Goal: Task Accomplishment & Management: Manage account settings

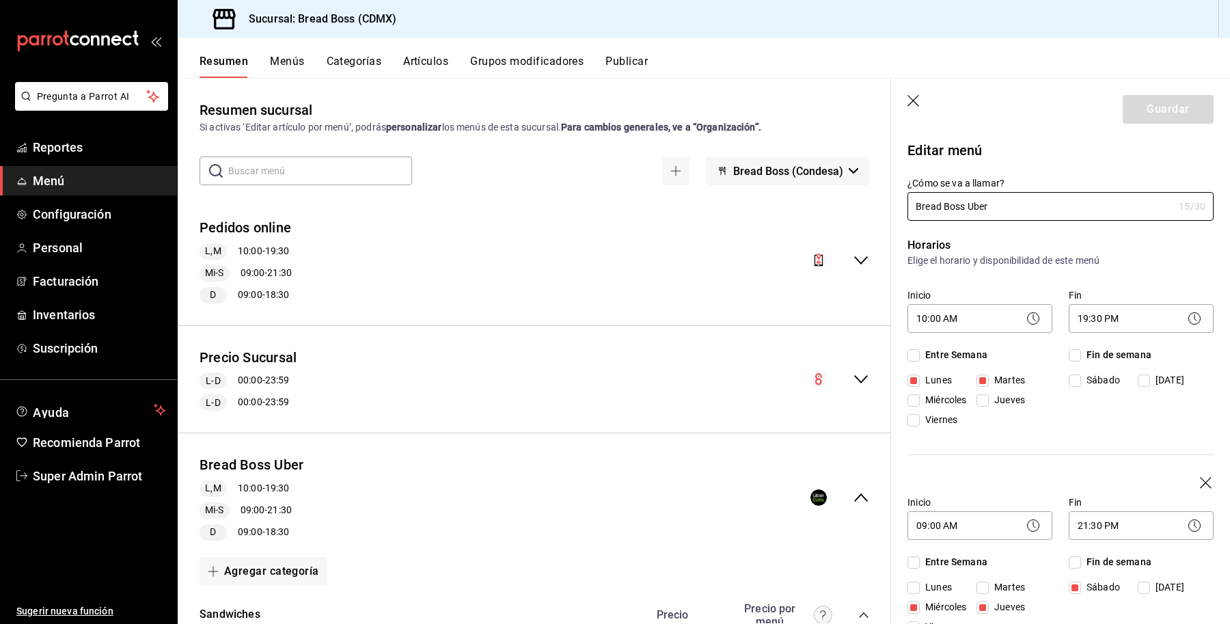
scroll to position [189, 0]
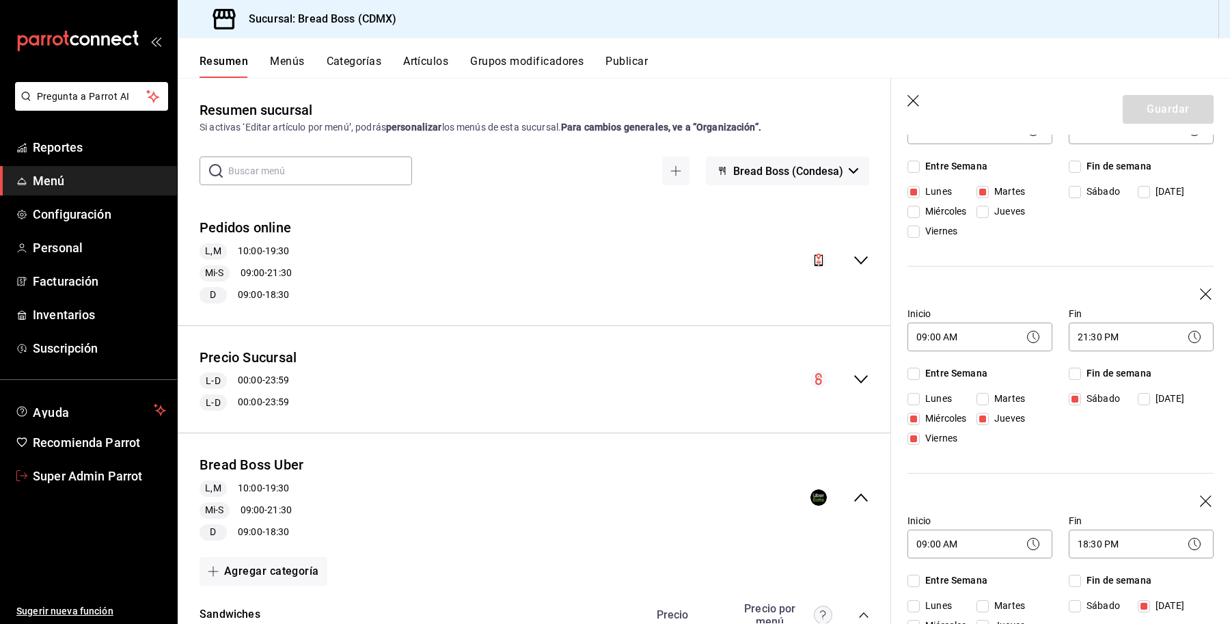
drag, startPoint x: 60, startPoint y: 478, endPoint x: 85, endPoint y: 467, distance: 27.8
click at [60, 478] on span "Super Admin Parrot" at bounding box center [99, 476] width 133 height 18
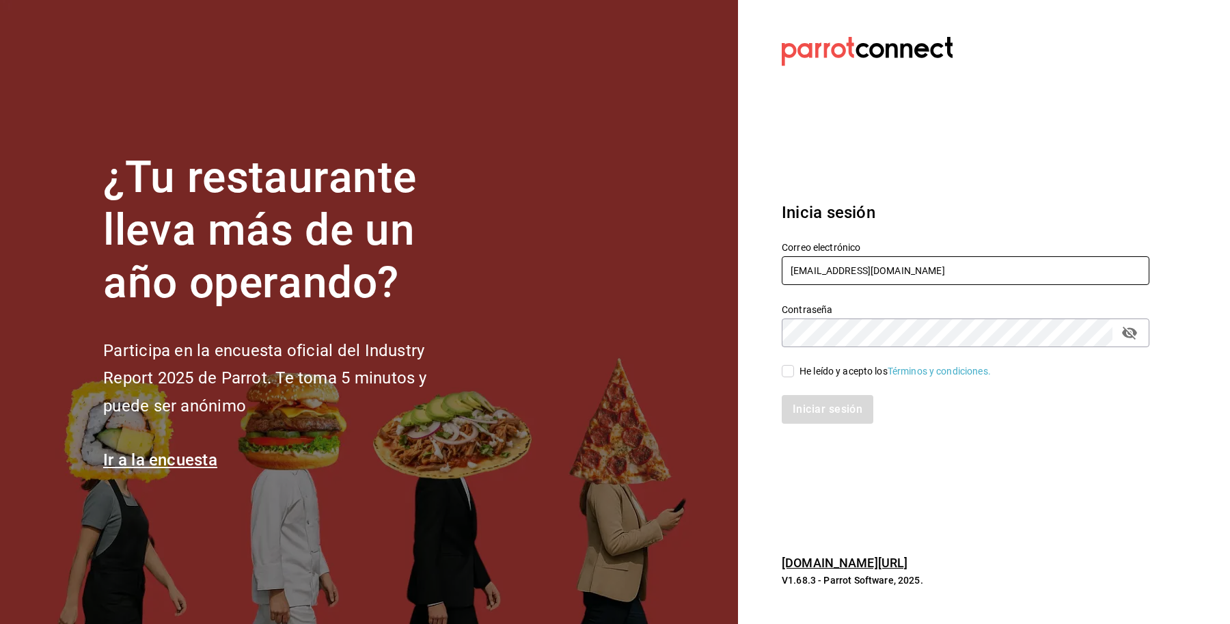
drag, startPoint x: 915, startPoint y: 267, endPoint x: 766, endPoint y: 267, distance: 148.3
click at [766, 267] on div "Correo electrónico [EMAIL_ADDRESS][DOMAIN_NAME]" at bounding box center [958, 256] width 384 height 62
paste input "jantaasianpub@lapaz"
type input "[EMAIL_ADDRESS][DOMAIN_NAME]"
click at [829, 370] on div "He leído y acepto los Términos y condiciones." at bounding box center [895, 371] width 191 height 14
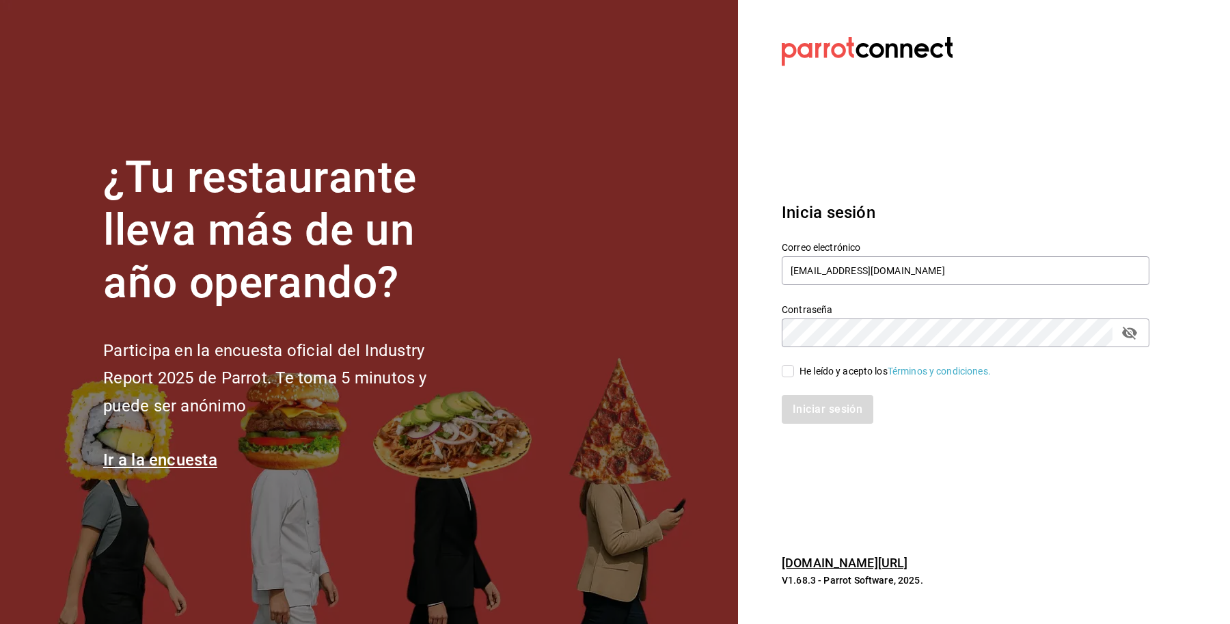
click at [794, 370] on input "He leído y acepto los Términos y condiciones." at bounding box center [788, 371] width 12 height 12
checkbox input "true"
click at [832, 404] on button "Iniciar sesión" at bounding box center [828, 409] width 93 height 29
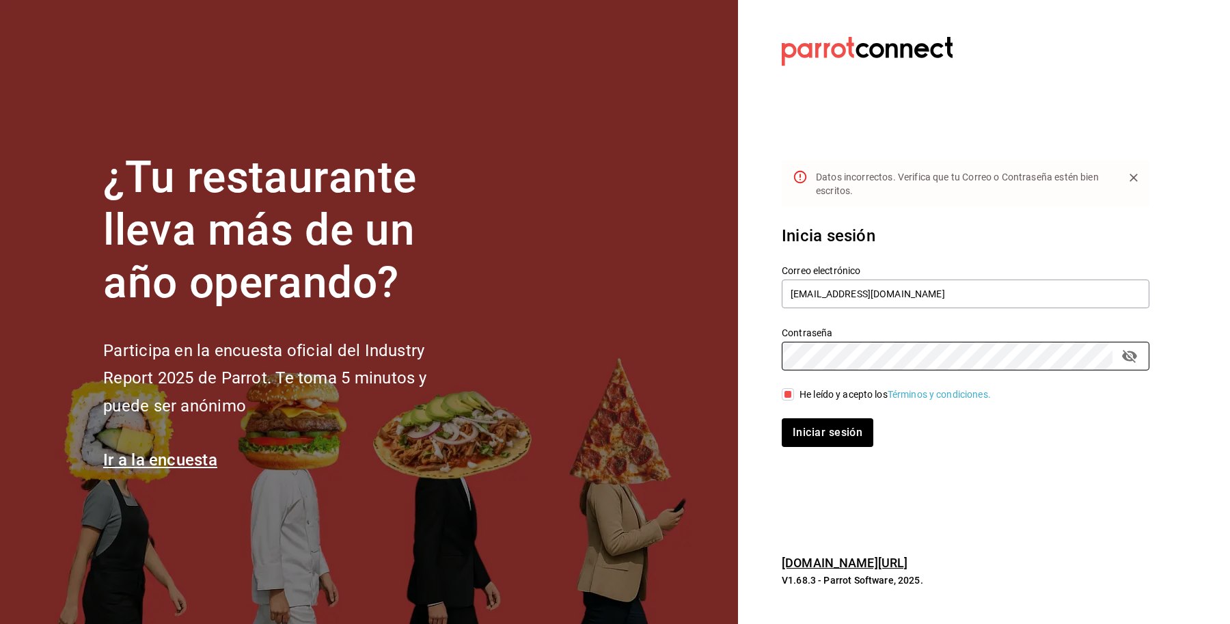
click at [673, 320] on div "¿Tu restaurante lleva más de un año operando? Participa en la encuesta oficial …" at bounding box center [615, 312] width 1230 height 624
click at [818, 422] on button "Iniciar sesión" at bounding box center [828, 432] width 93 height 29
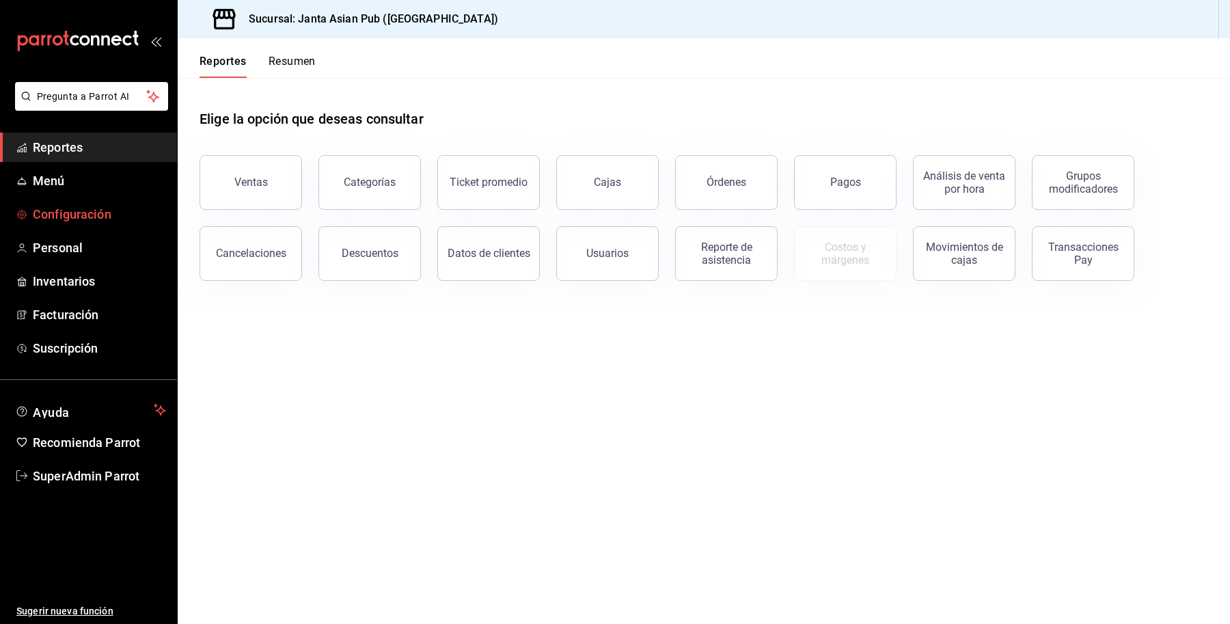
click at [83, 208] on span "Configuración" at bounding box center [99, 214] width 133 height 18
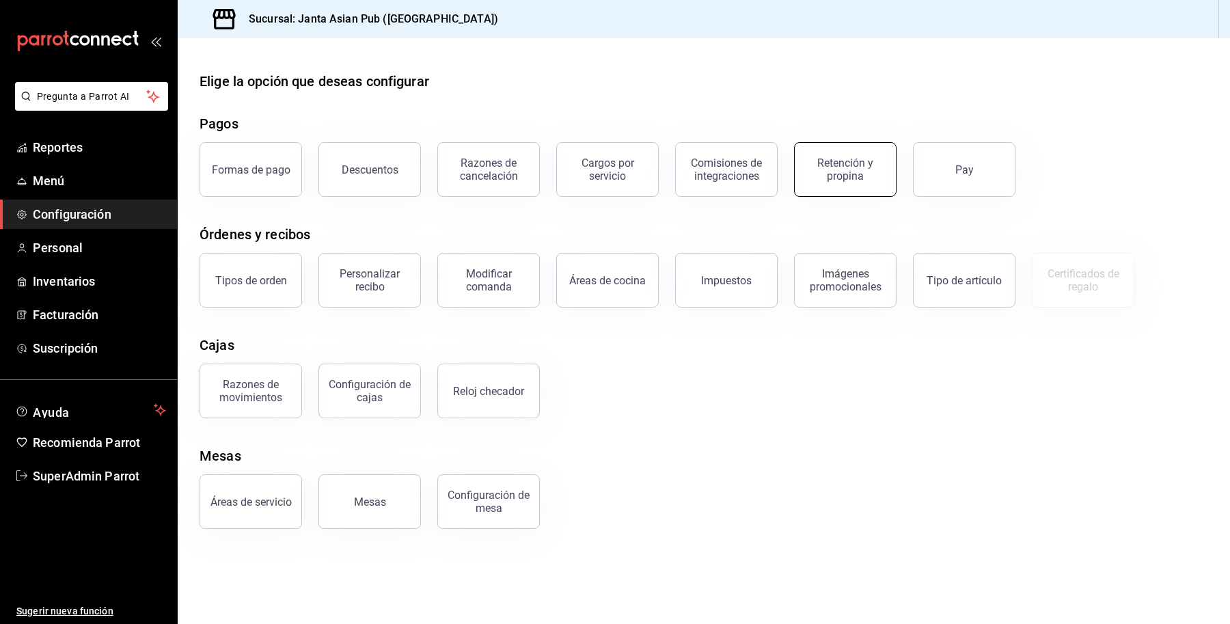
click at [822, 163] on div "Retención y propina" at bounding box center [845, 170] width 85 height 26
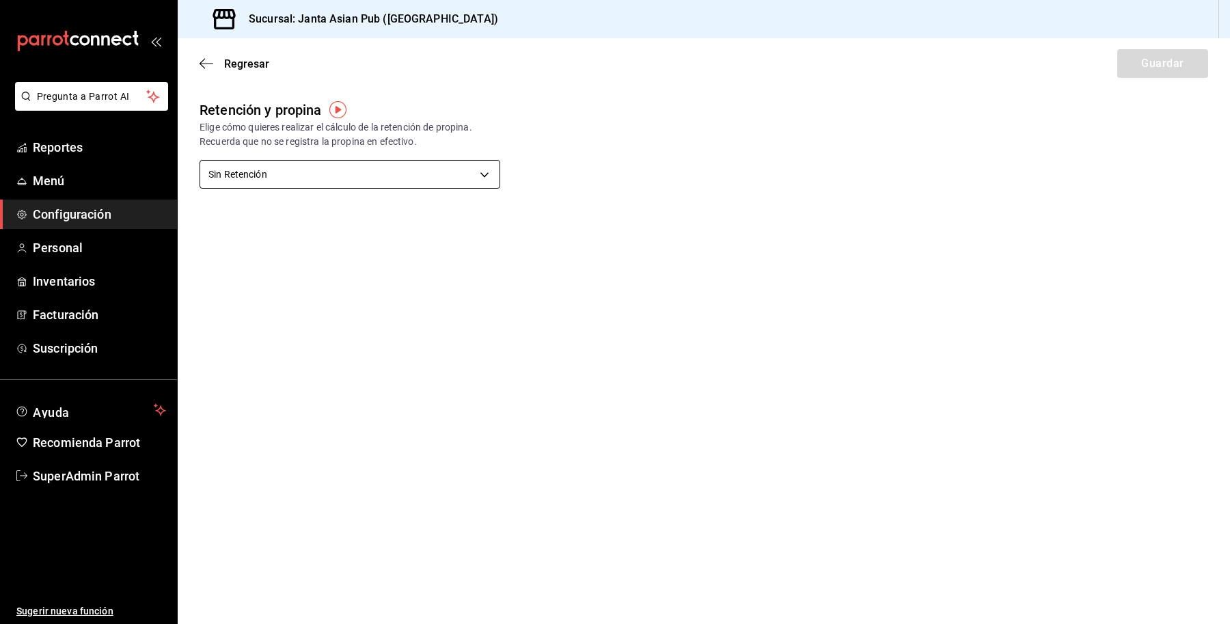
click at [388, 168] on body "Pregunta a Parrot AI Reportes Menú Configuración Personal Inventarios Facturaci…" at bounding box center [615, 312] width 1230 height 624
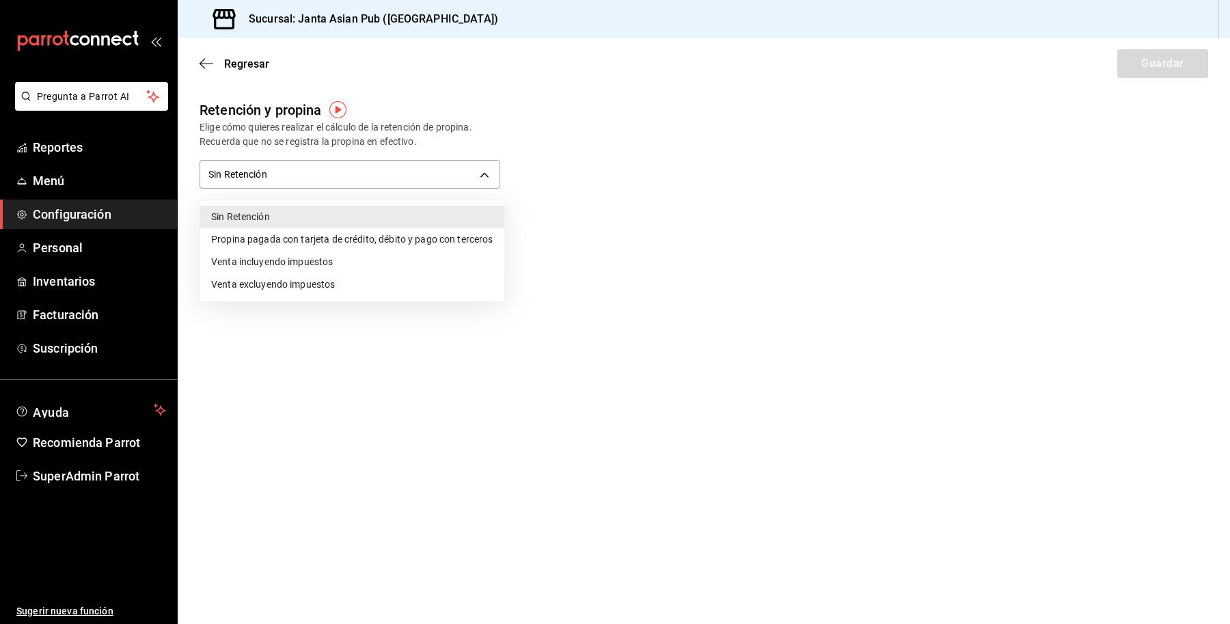
click at [350, 265] on li "Venta incluyendo impuestos" at bounding box center [352, 262] width 304 height 23
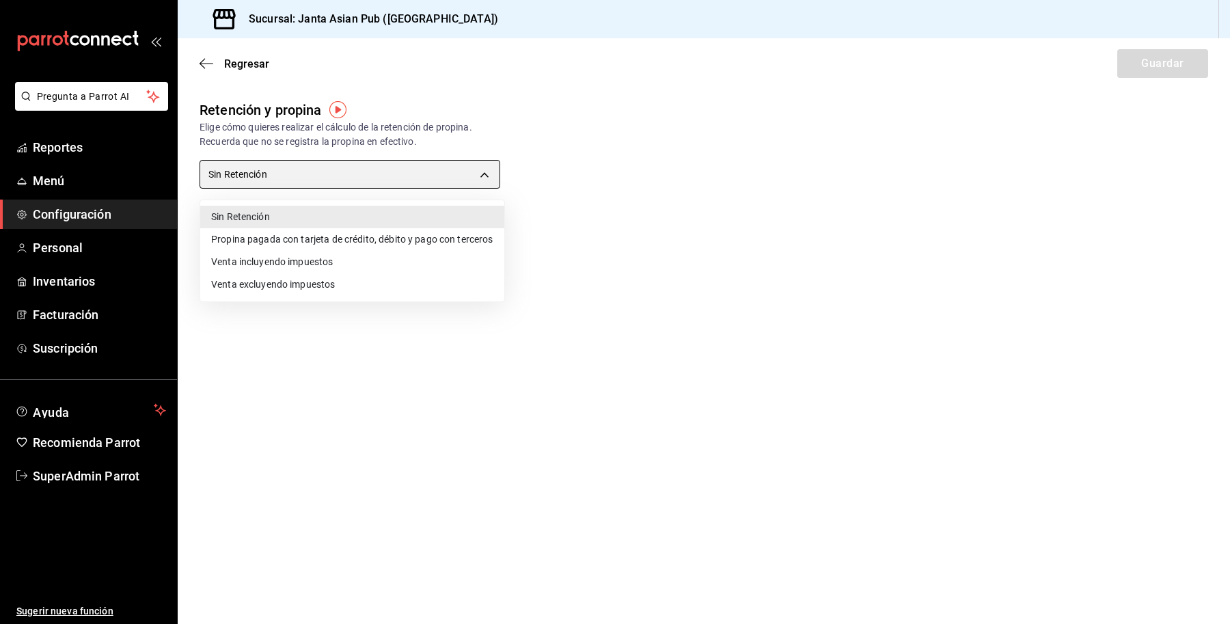
type input "TOTAL_SALE_WITH_TAXES"
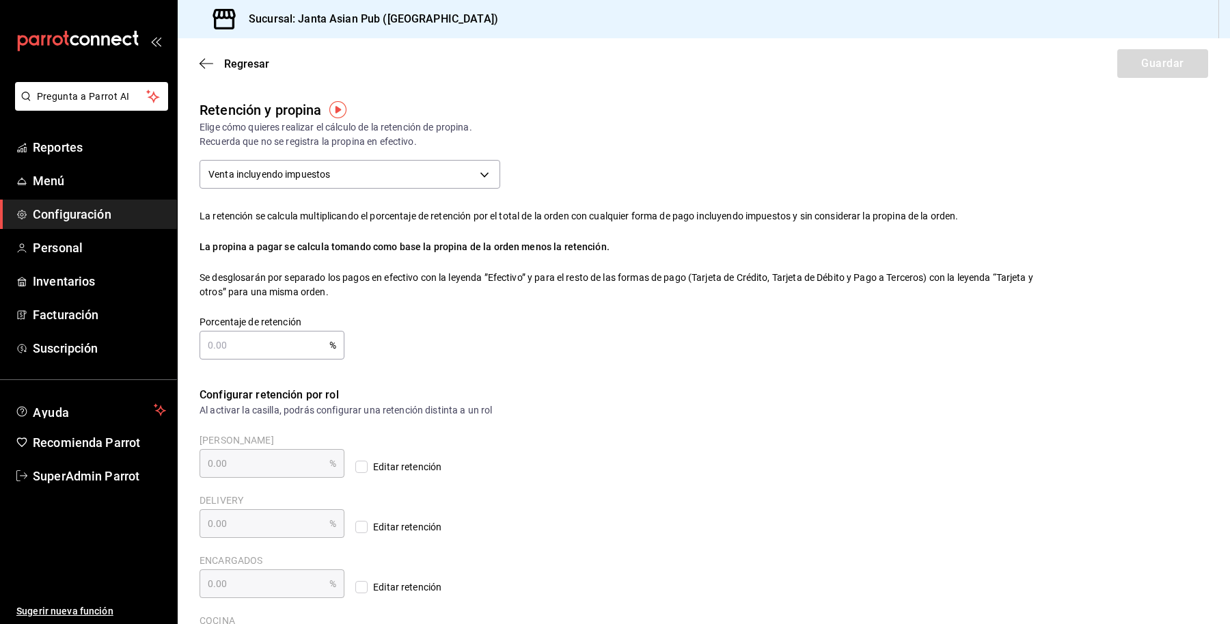
click at [246, 334] on input "text" at bounding box center [265, 345] width 130 height 27
type input "5.00"
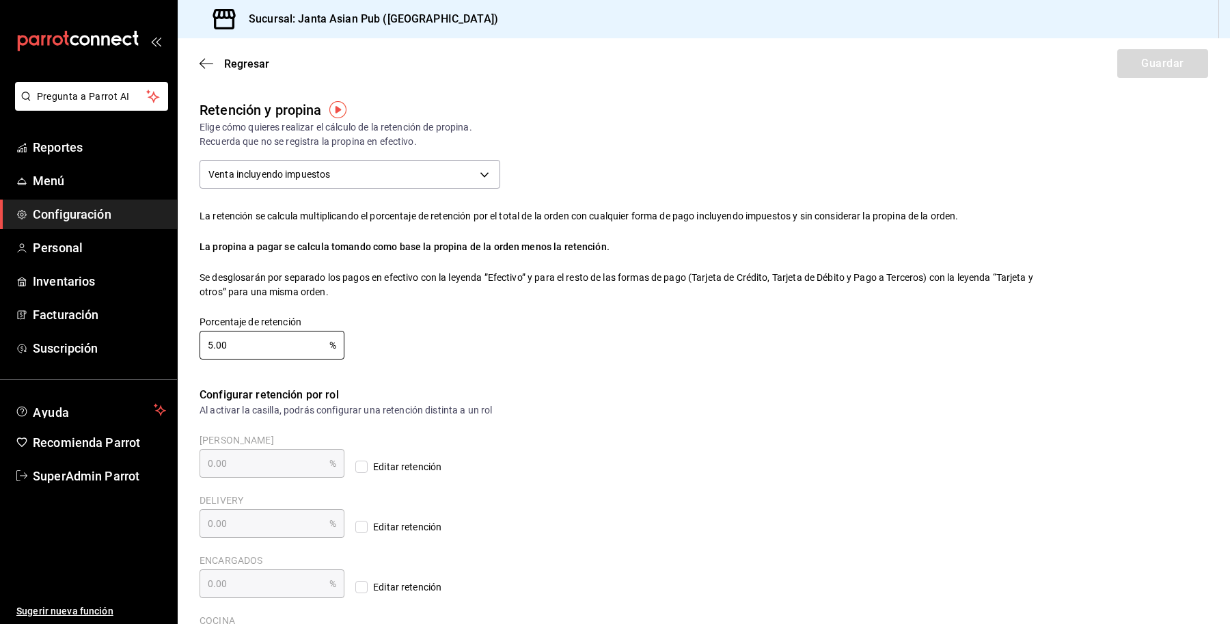
type input "5.00"
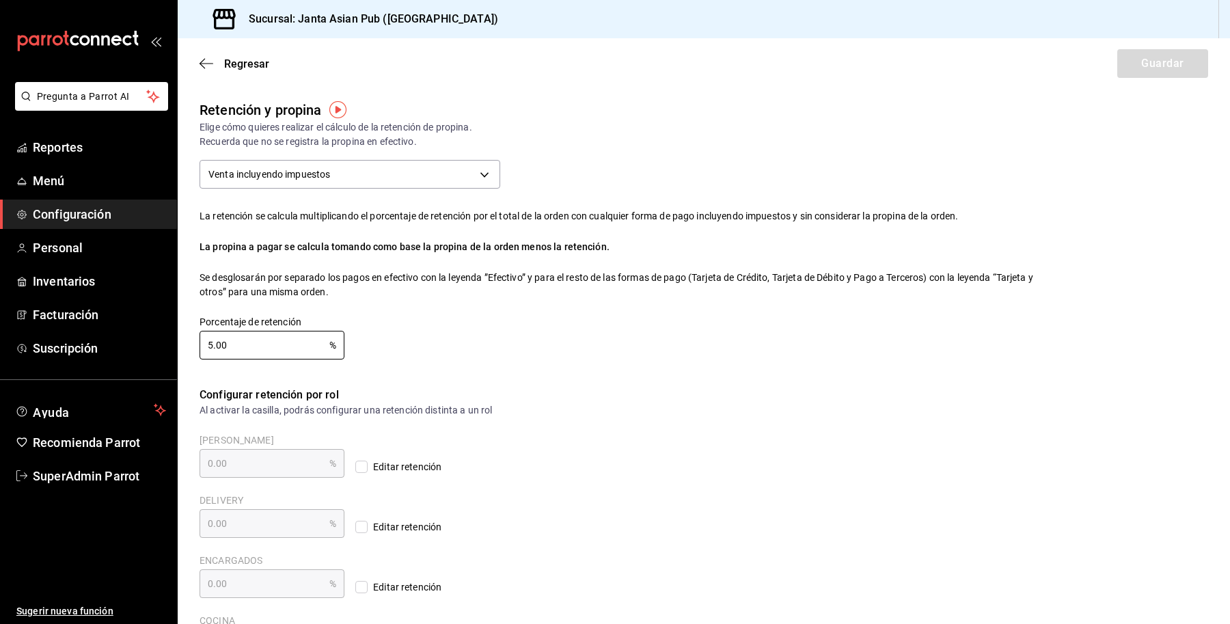
type input "5.00"
type input "5.40"
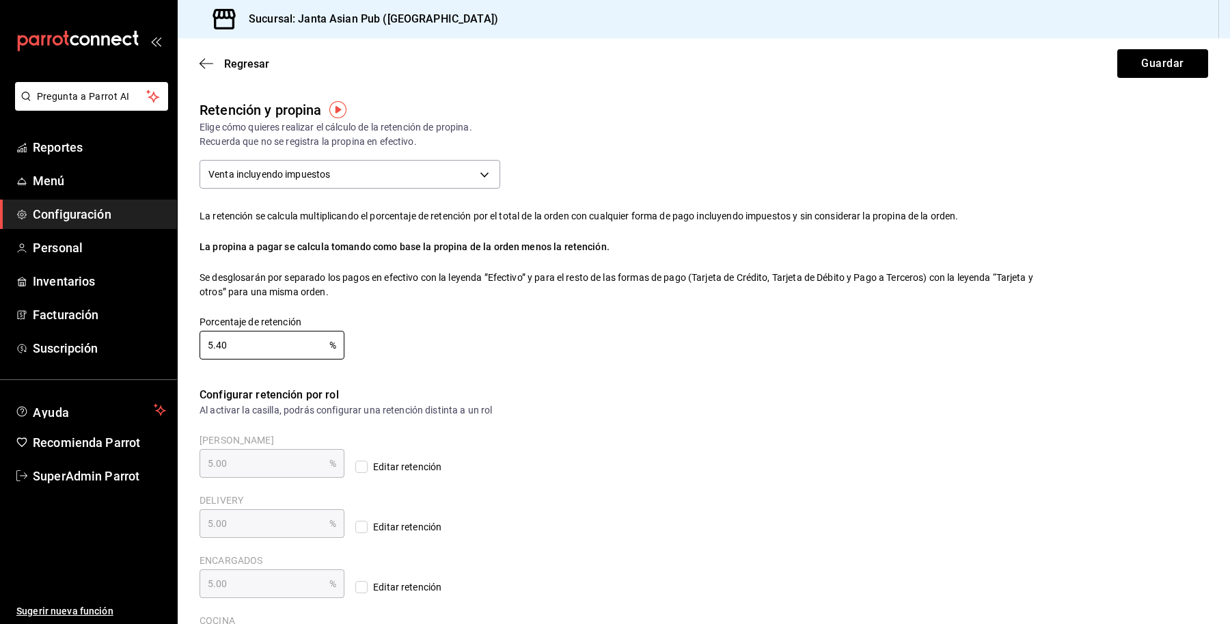
type input "5.40"
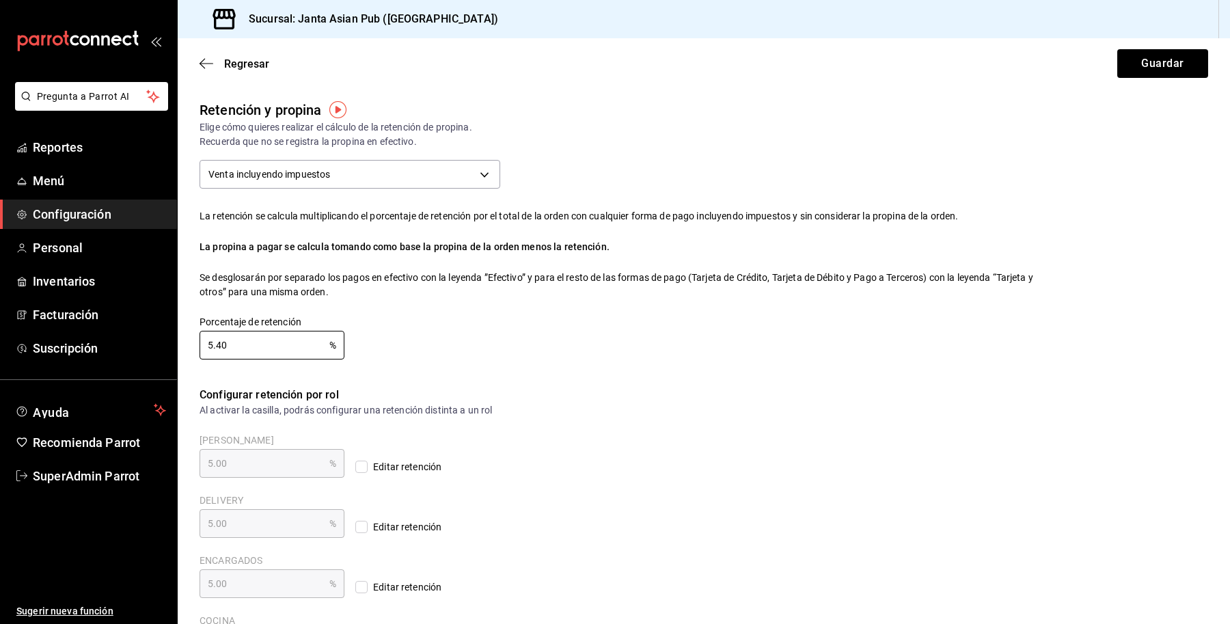
type input "5.40"
click at [46, 234] on link "Personal" at bounding box center [88, 247] width 177 height 29
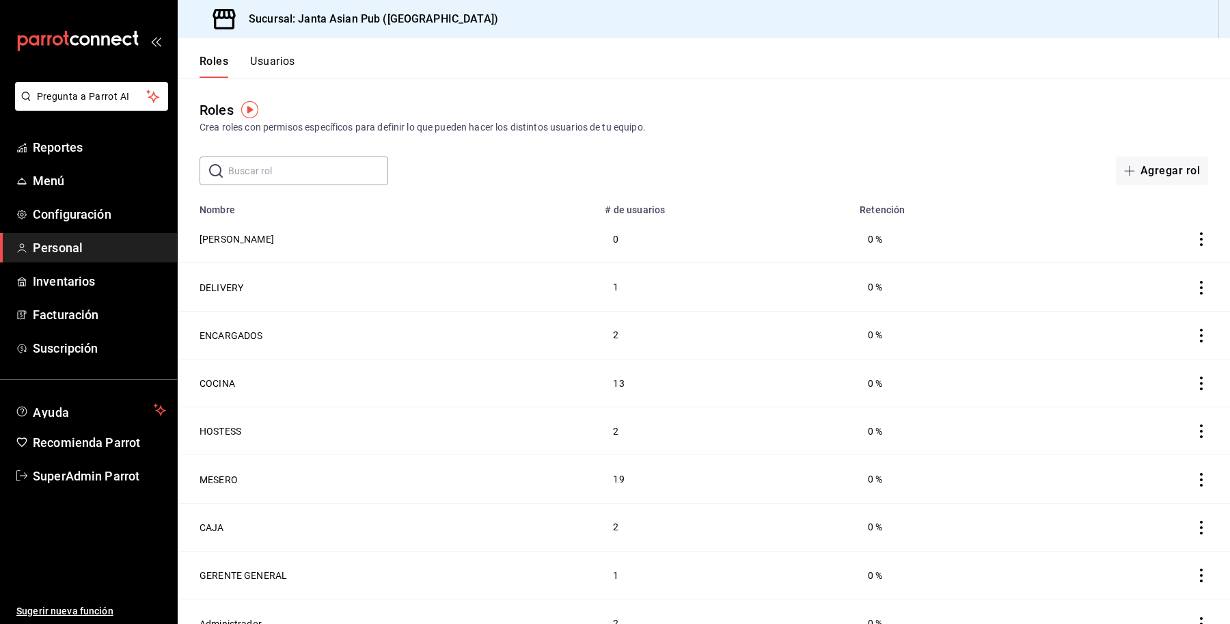
click at [267, 64] on button "Usuarios" at bounding box center [272, 66] width 45 height 23
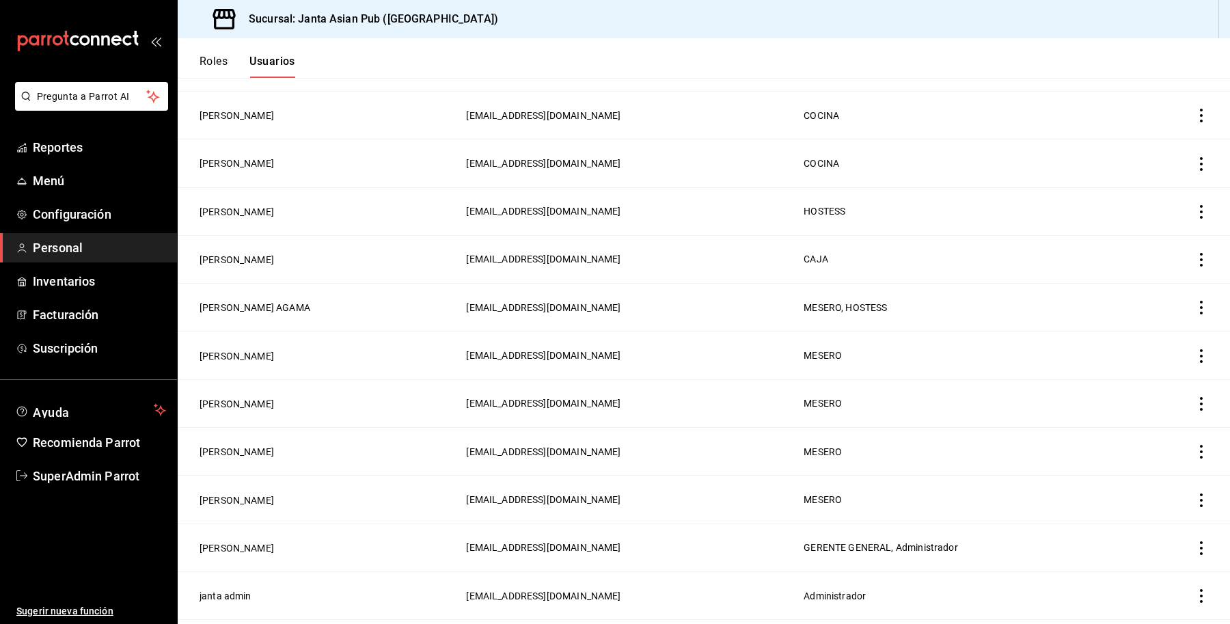
scroll to position [1615, 0]
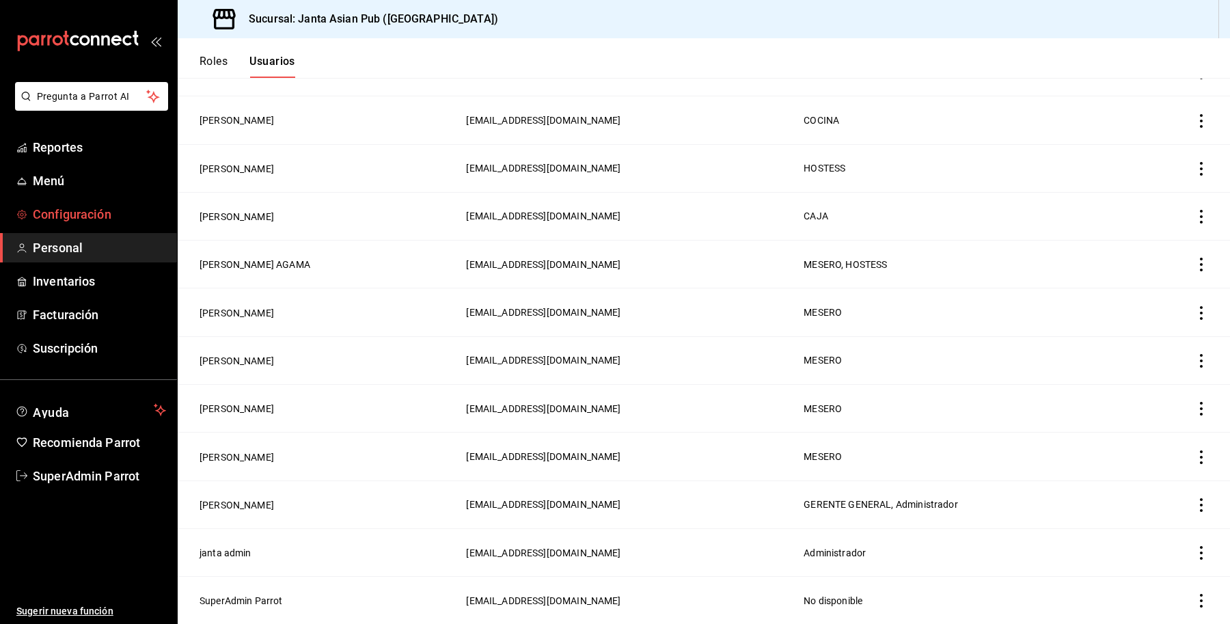
click at [83, 207] on span "Configuración" at bounding box center [99, 214] width 133 height 18
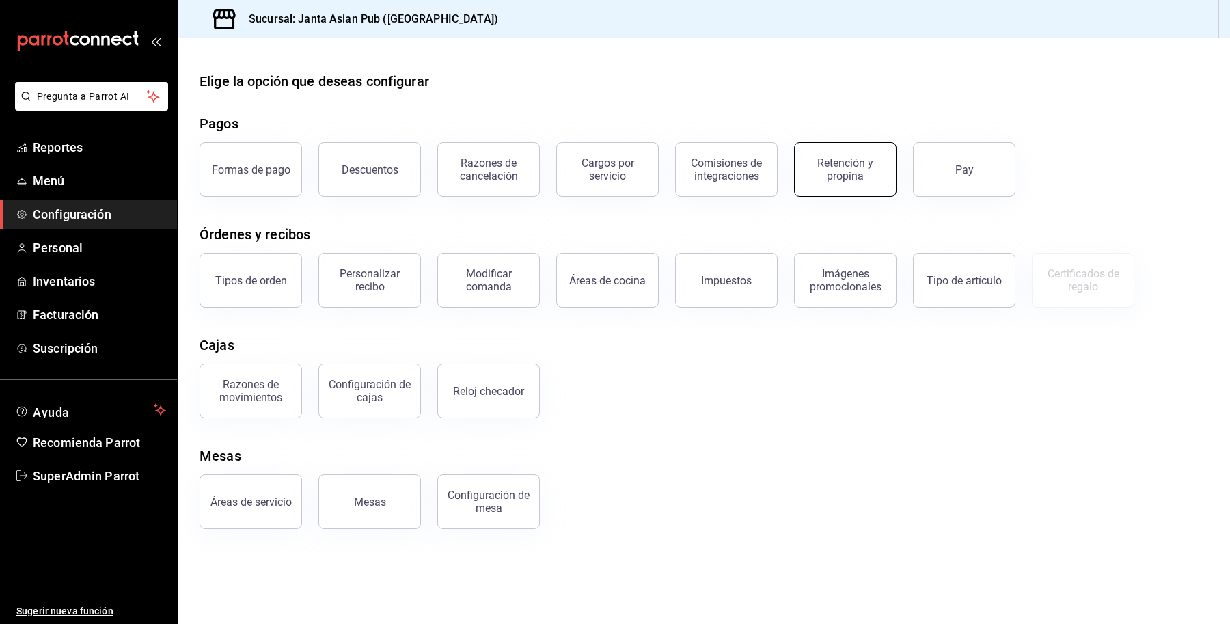
click at [834, 157] on div "Retención y propina" at bounding box center [845, 170] width 85 height 26
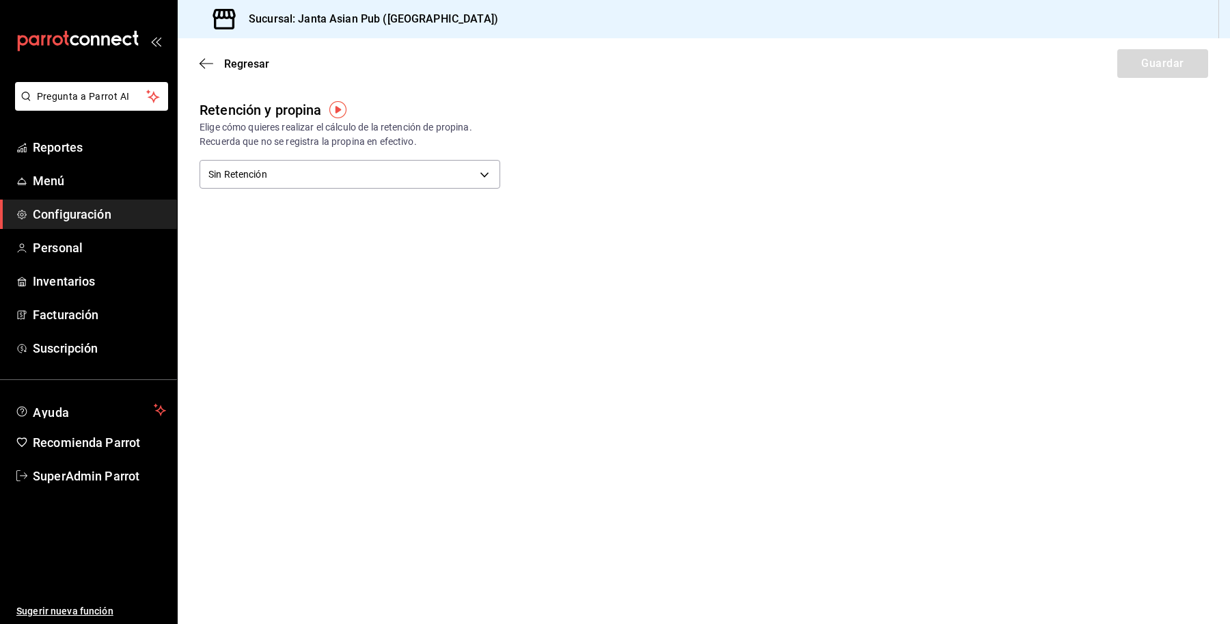
click at [329, 158] on div "Sin Retención NO_RETENTION" at bounding box center [350, 172] width 301 height 36
click at [342, 171] on body "Pregunta a Parrot AI Reportes Menú Configuración Personal Inventarios Facturaci…" at bounding box center [615, 312] width 1230 height 624
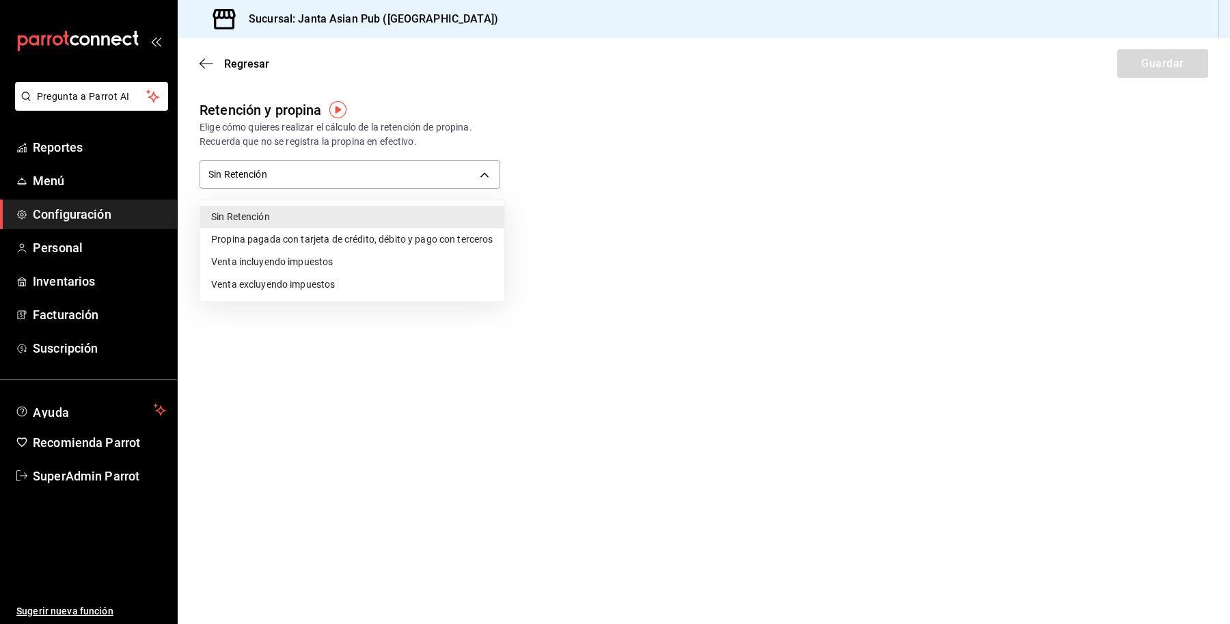
click at [349, 260] on li "Venta incluyendo impuestos" at bounding box center [352, 262] width 304 height 23
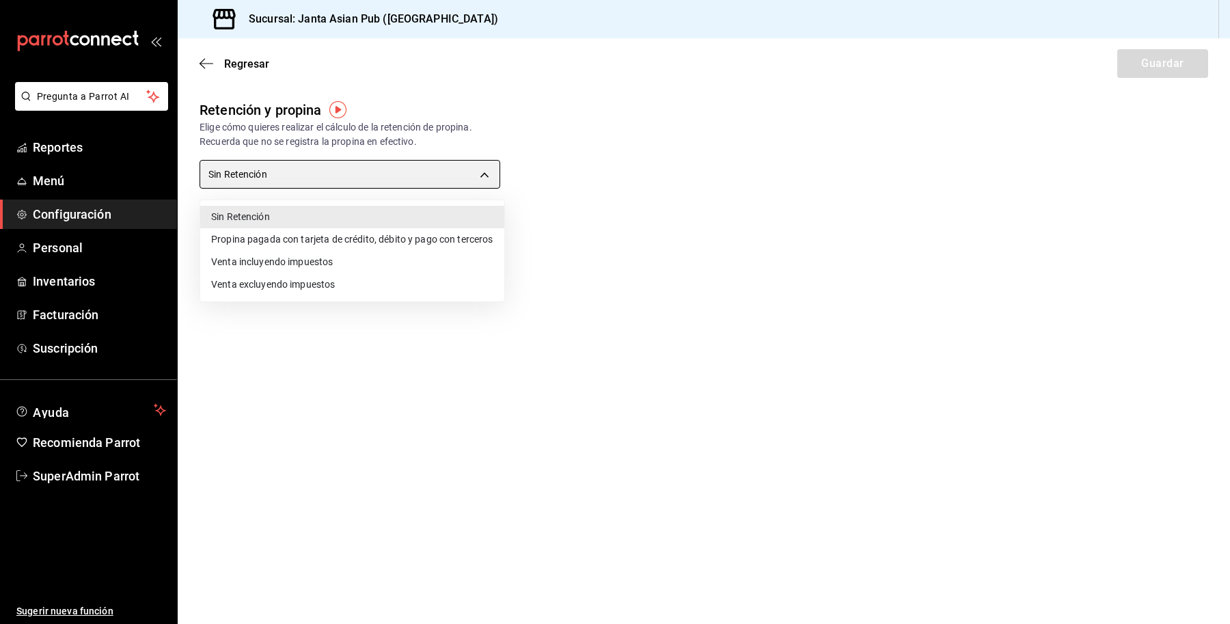
type input "TOTAL_SALE_WITH_TAXES"
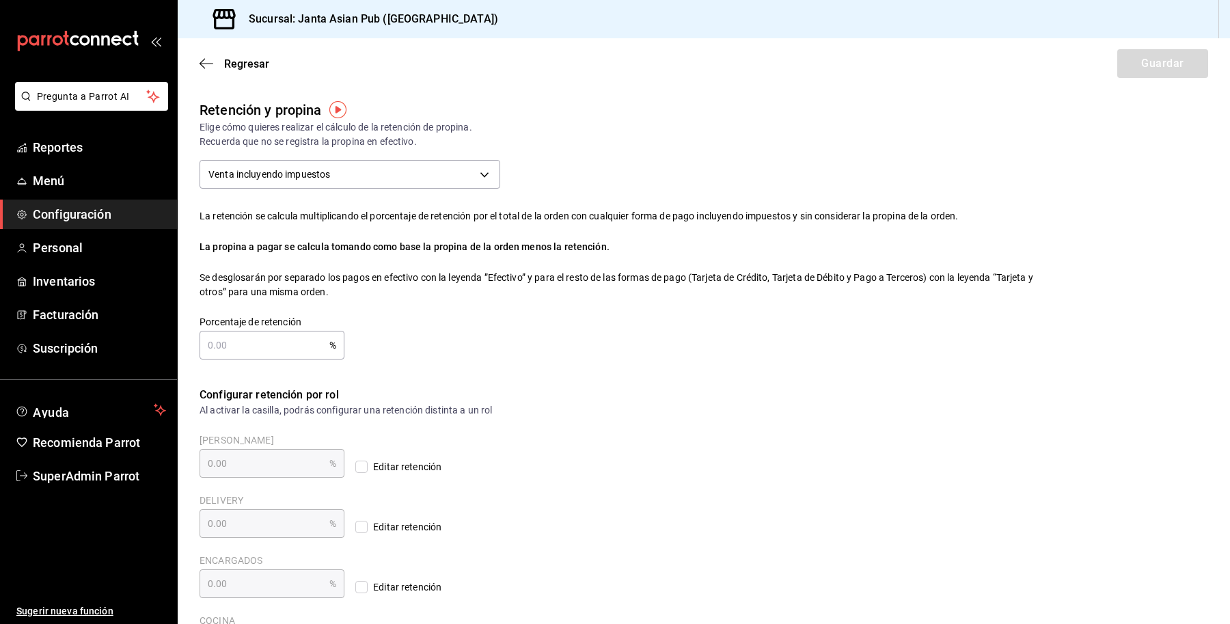
click at [243, 337] on input "text" at bounding box center [265, 345] width 130 height 27
type input "5.00"
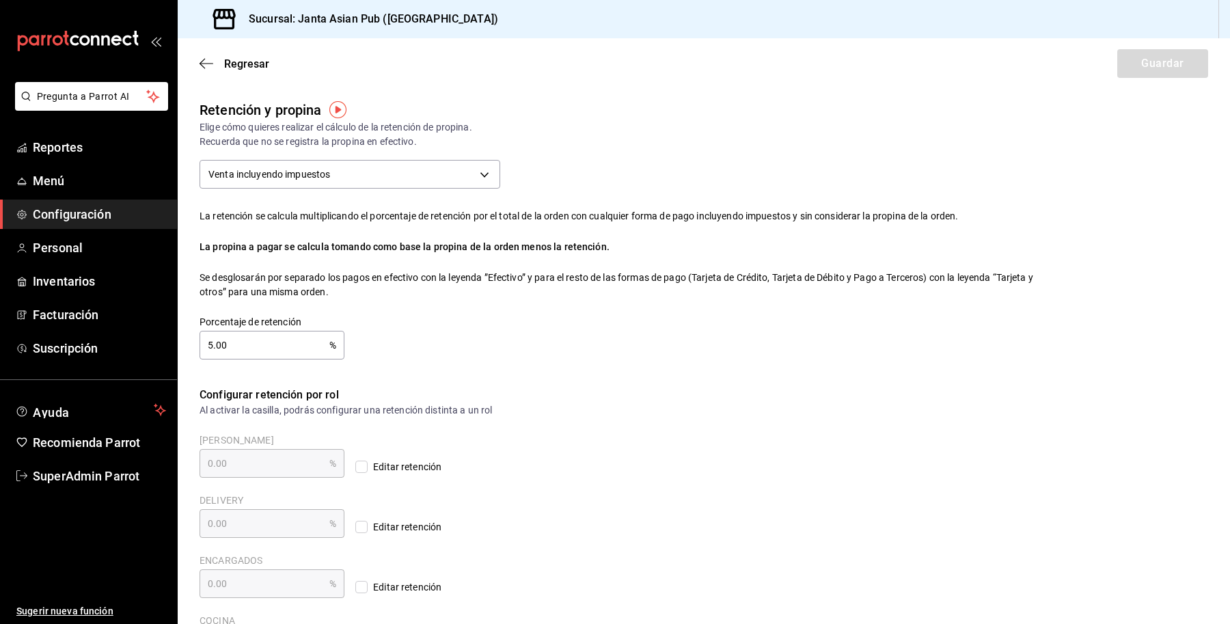
type input "5.00"
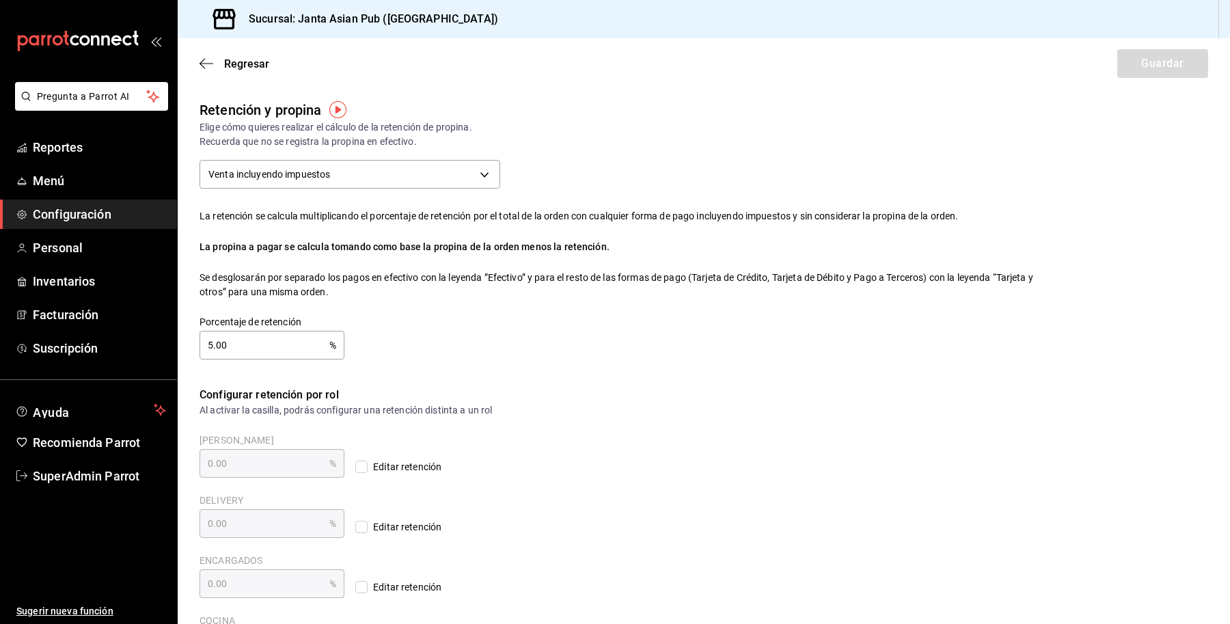
type input "5.00"
type input "5.40"
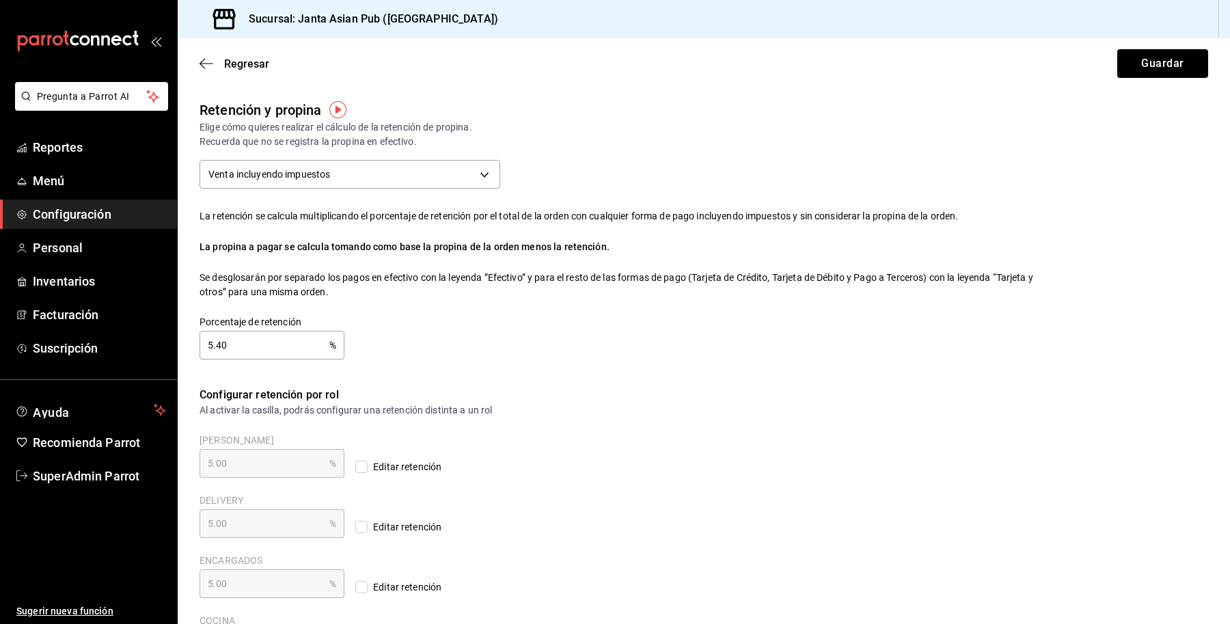
type input "5.40"
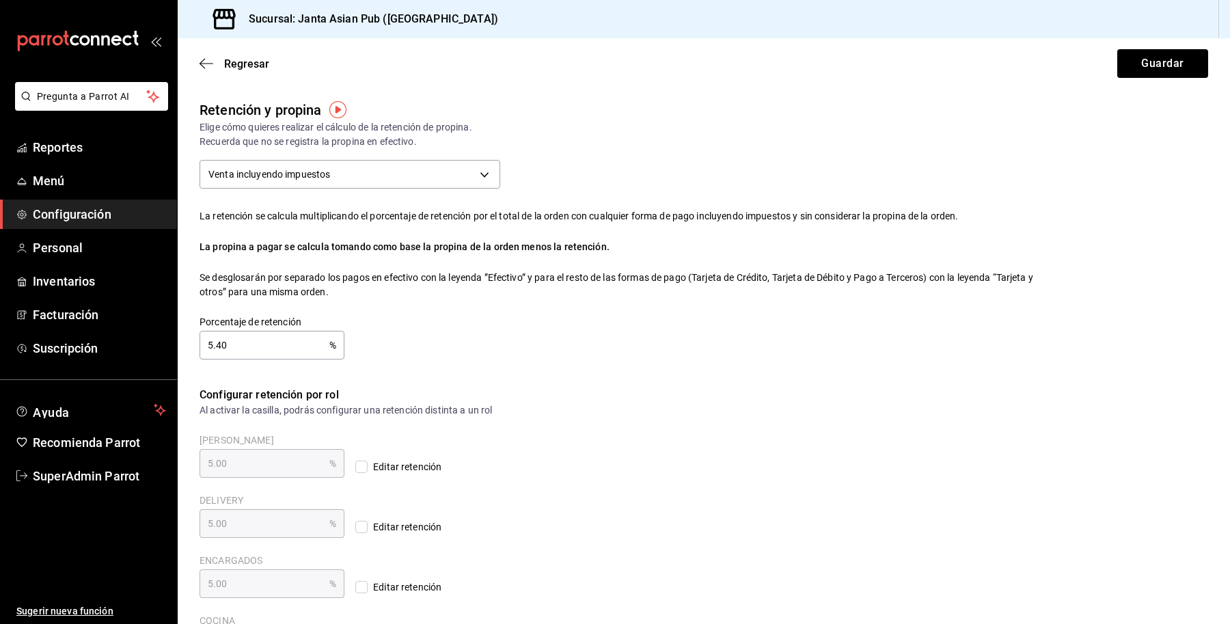
type input "5.40"
click at [1124, 62] on button "Guardar" at bounding box center [1163, 63] width 91 height 29
